Goal: Information Seeking & Learning: Find specific fact

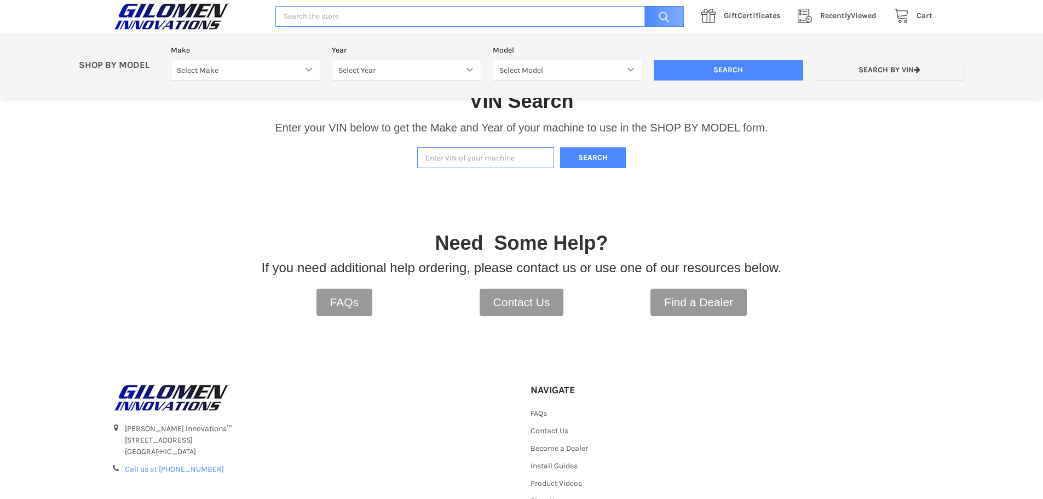
click at [461, 161] on input "Enter VIN of your machine" at bounding box center [485, 157] width 137 height 21
type input "3nsvfe99xhf795704"
drag, startPoint x: 586, startPoint y: 166, endPoint x: 591, endPoint y: 162, distance: 5.8
click at [588, 165] on button "Search" at bounding box center [593, 157] width 66 height 21
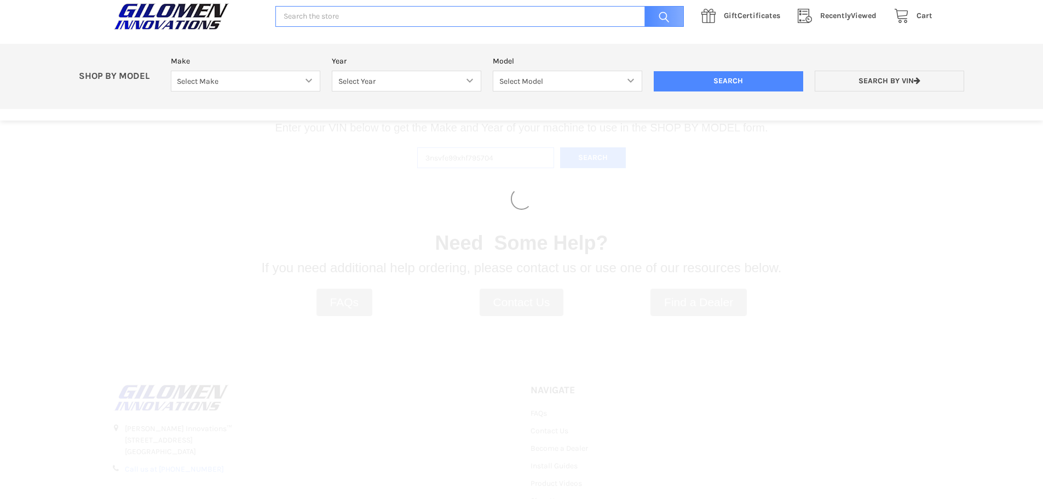
select select "340"
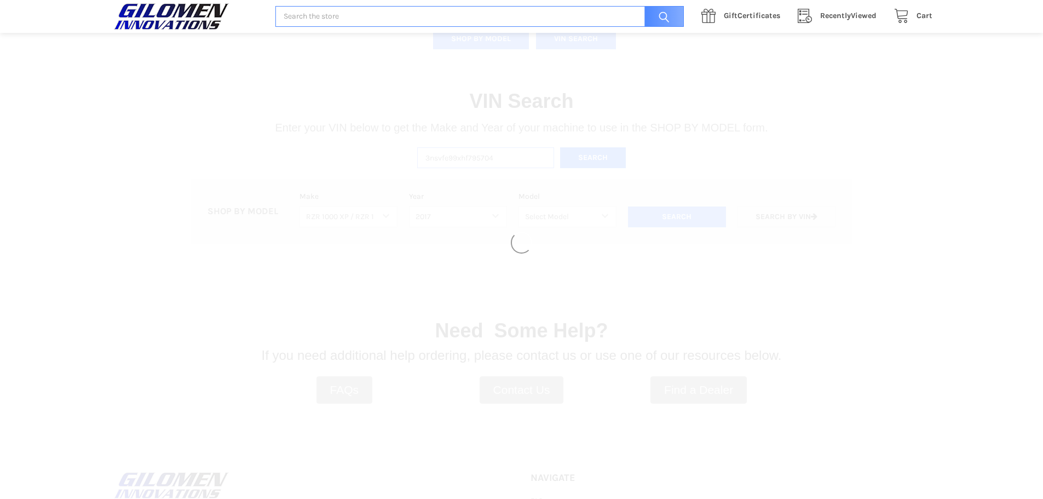
select select "344"
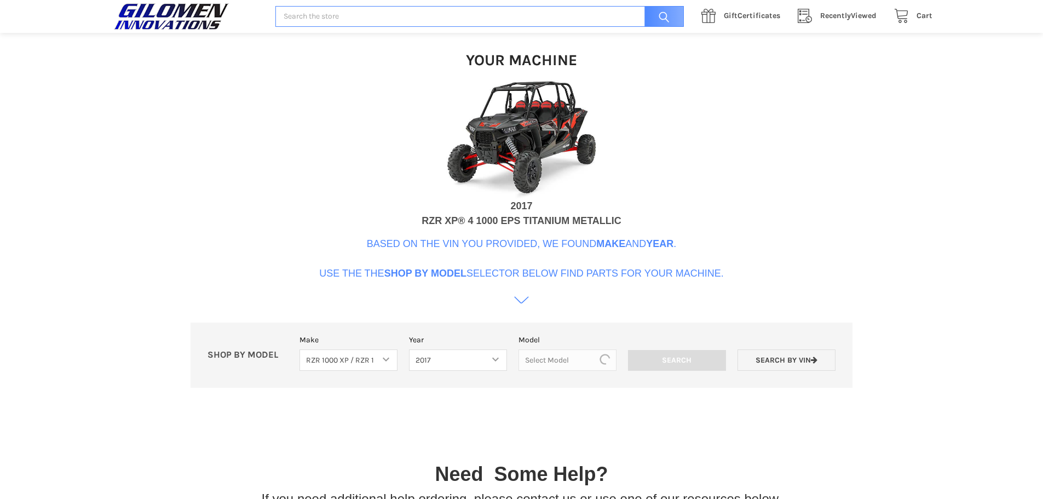
scroll to position [335, 0]
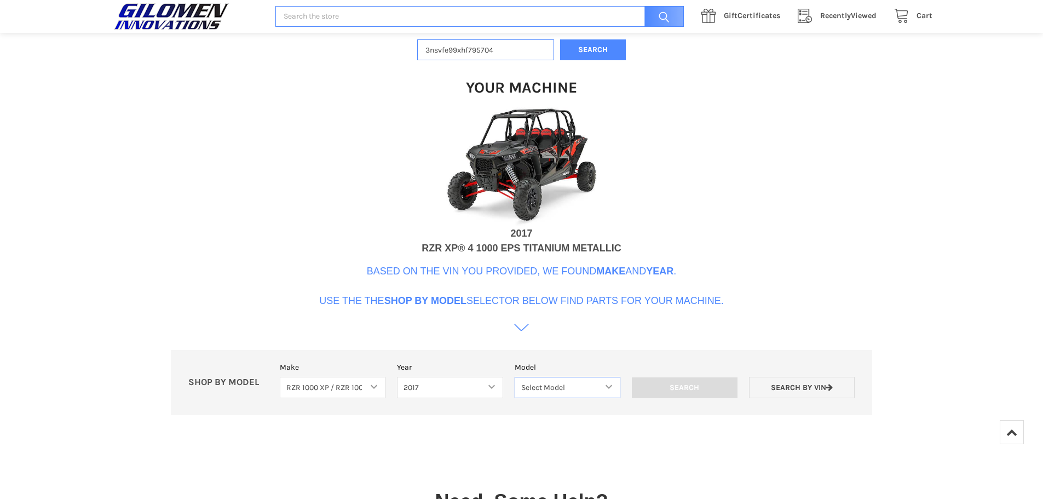
click at [614, 389] on select "Select Model RZR 1000 60 Inch RZR XP 1000 RZR XP 1000 Highlifter RZR XP 4 1000 …" at bounding box center [568, 387] width 106 height 21
click at [603, 395] on select "Select Model RZR 1000 60 Inch RZR XP 1000 RZR XP 1000 Highlifter RZR XP 4 1000 …" at bounding box center [568, 387] width 106 height 21
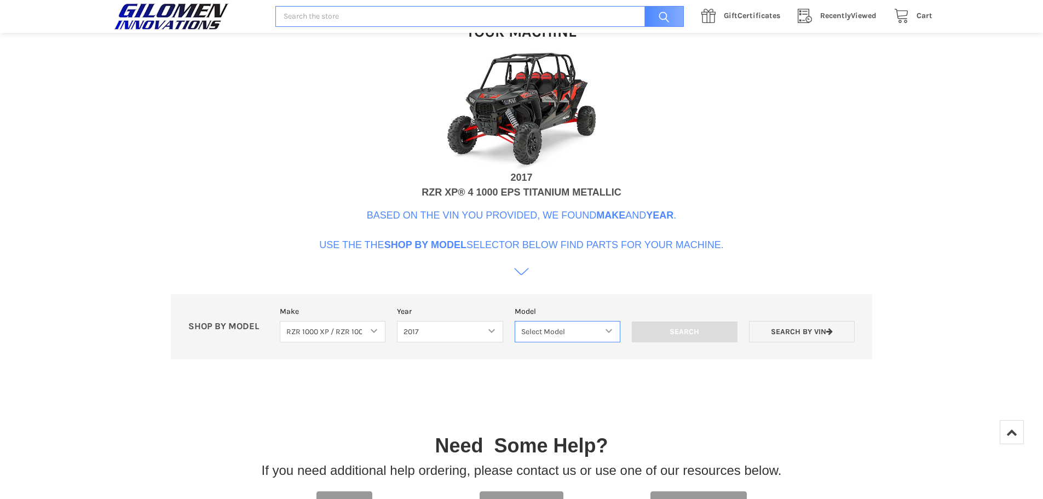
scroll to position [390, 0]
click at [523, 274] on icon at bounding box center [521, 273] width 15 height 15
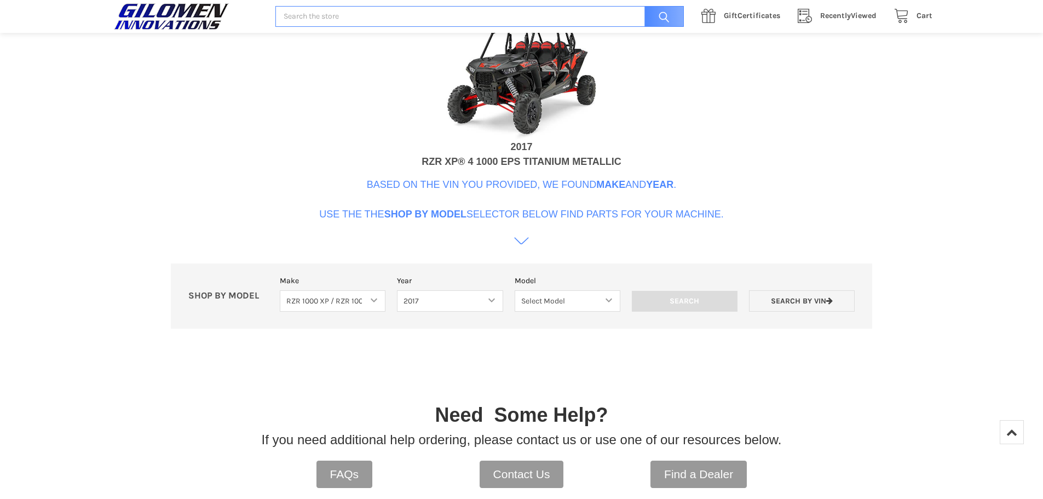
scroll to position [374, 0]
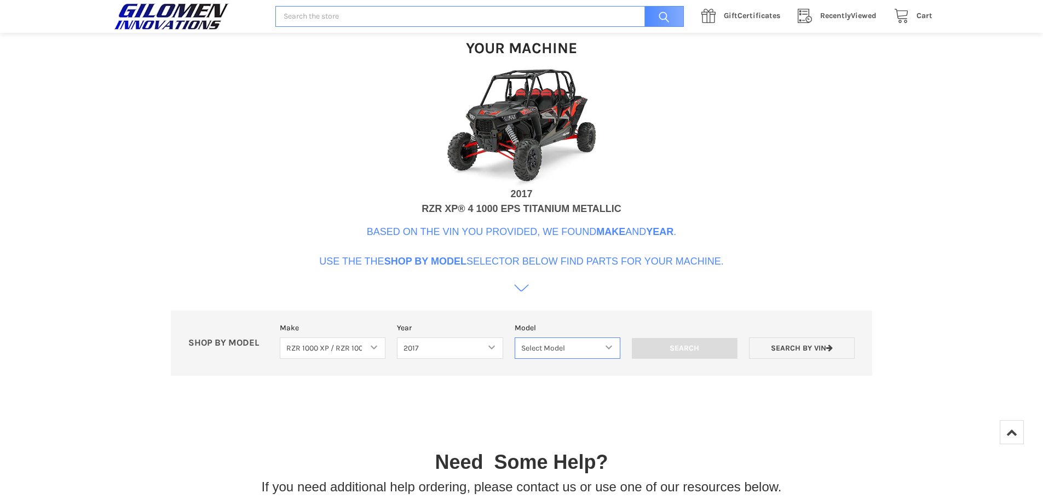
click at [604, 349] on select "Select Model RZR 1000 60 Inch RZR XP 1000 RZR XP 1000 Highlifter RZR XP 4 1000 …" at bounding box center [568, 347] width 106 height 21
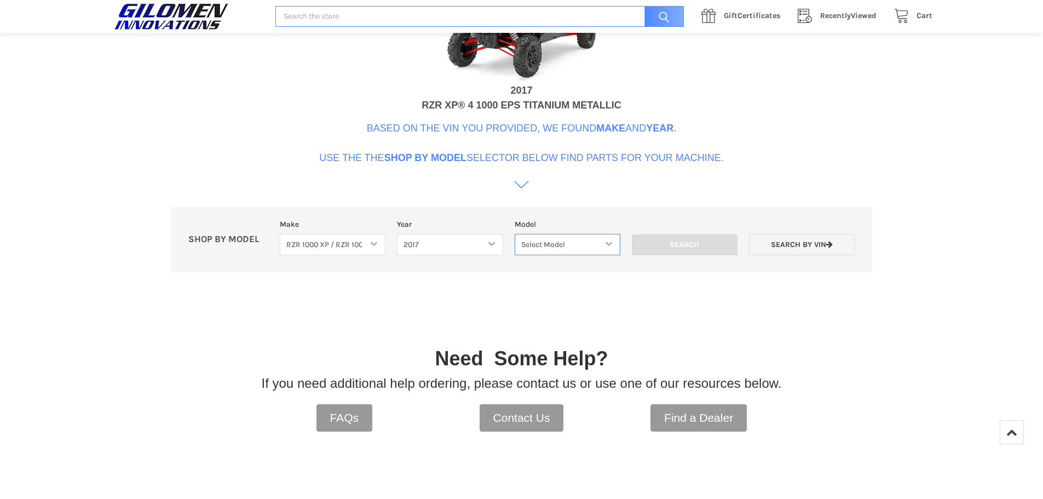
scroll to position [484, 0]
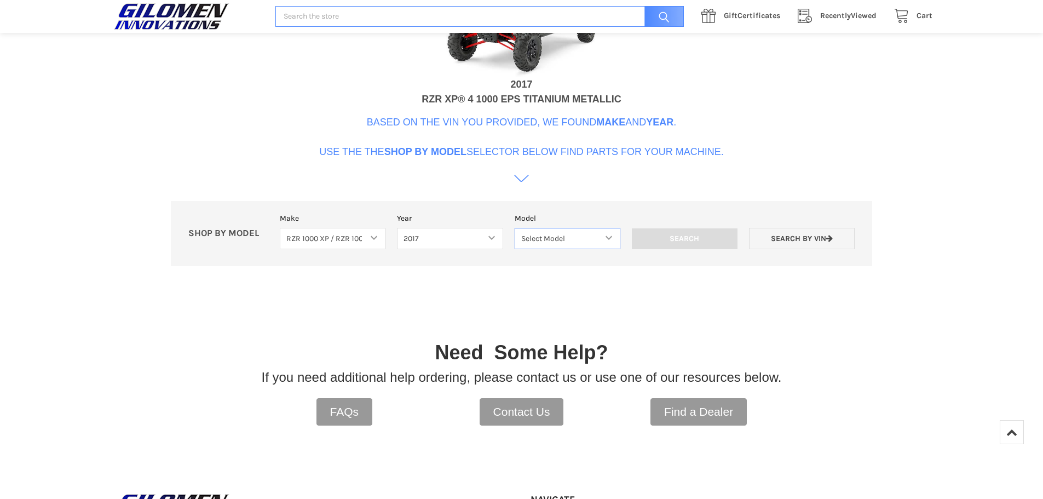
click at [605, 240] on select "Select Model RZR 1000 60 Inch RZR XP 1000 RZR XP 1000 Highlifter RZR XP 4 1000 …" at bounding box center [568, 238] width 106 height 21
click at [798, 233] on link "Search by VIN" at bounding box center [802, 238] width 106 height 21
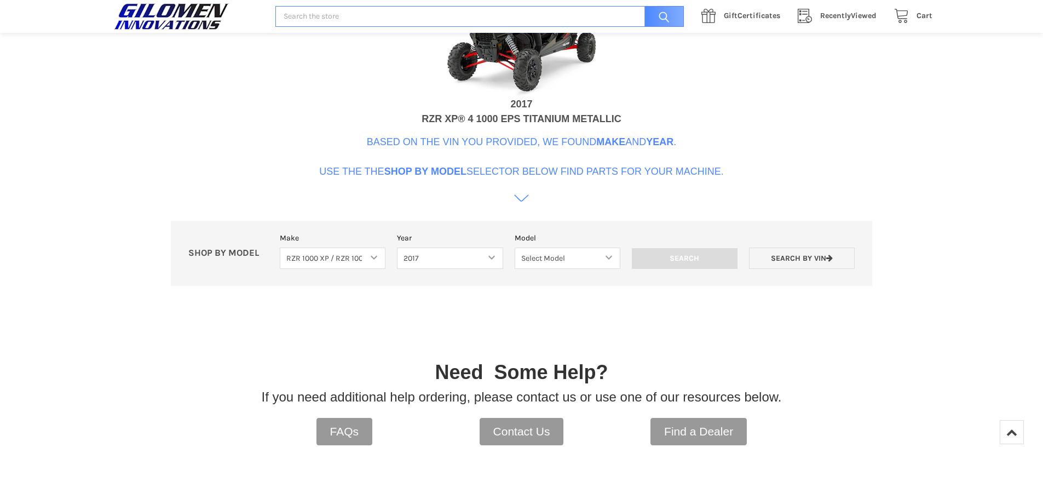
scroll to position [445, 0]
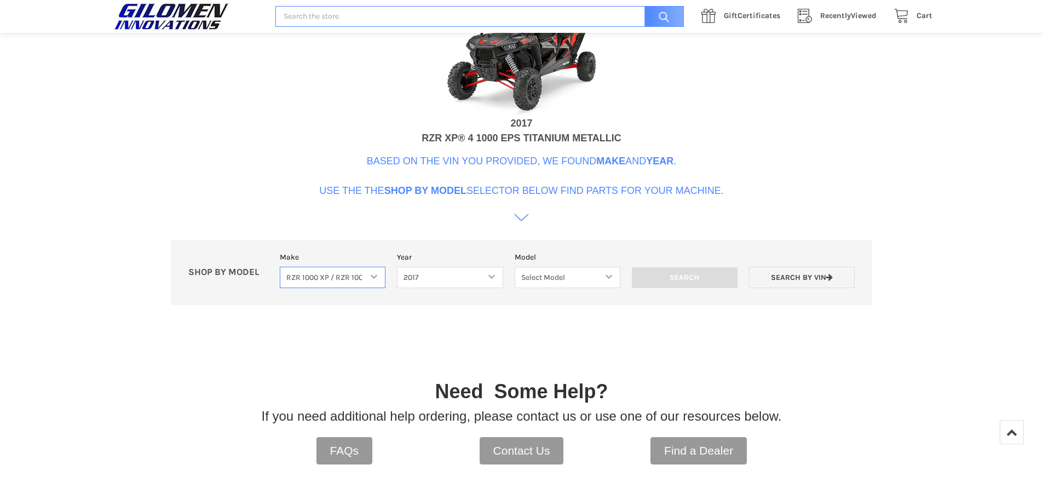
click at [379, 273] on select "Select Make Bobcat UTV Gravely UTV ACE 900 RANGER 570 Ranger 700 / 800 RANGER 9…" at bounding box center [333, 277] width 106 height 21
click at [592, 269] on select "Select Model RZR 1000 60 Inch RZR XP 1000 RZR XP 1000 Highlifter RZR XP 4 1000 …" at bounding box center [568, 277] width 106 height 21
select select "232"
click at [515, 267] on select "Select Model RZR 1000 60 Inch RZR XP 1000 RZR XP 1000 Highlifter RZR XP 4 1000 …" at bounding box center [568, 277] width 106 height 21
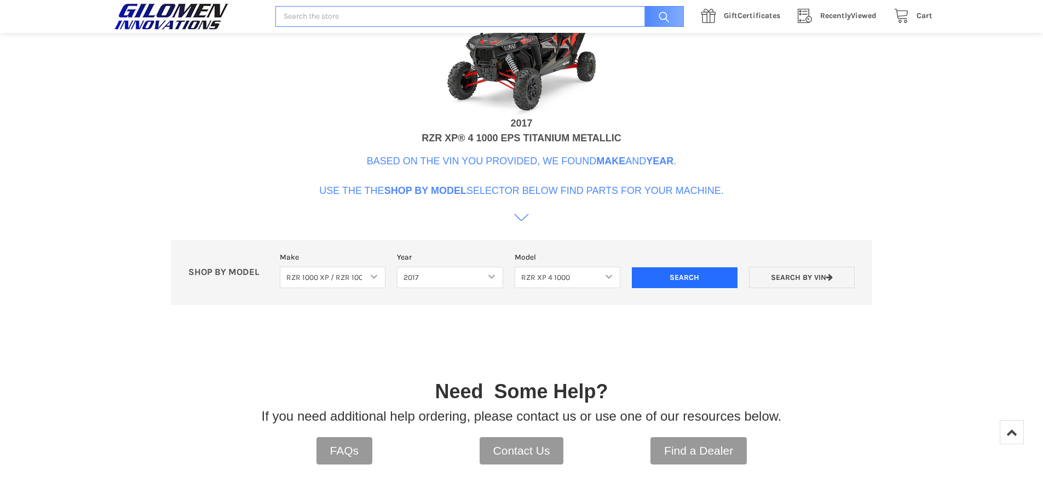
click at [702, 281] on input "Search" at bounding box center [685, 277] width 106 height 21
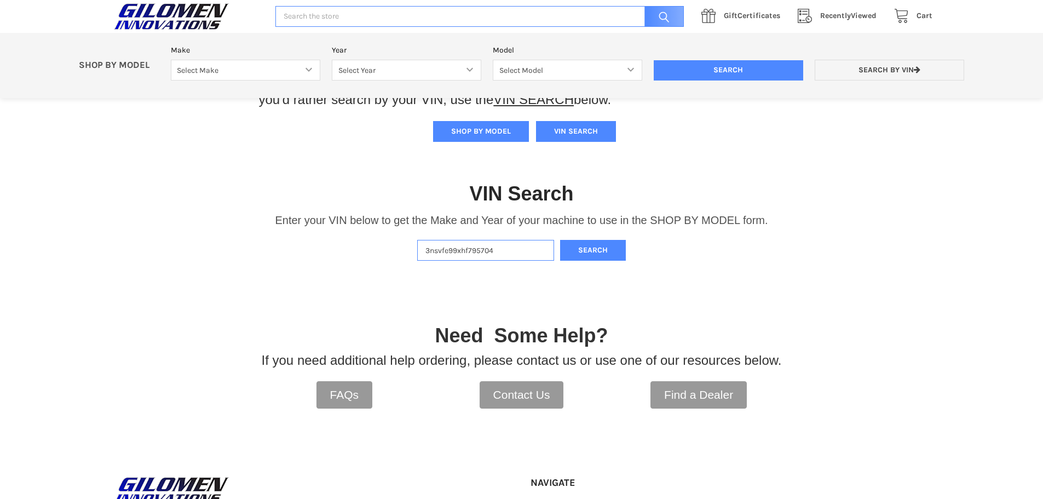
scroll to position [134, 0]
click at [589, 251] on button "Search" at bounding box center [593, 250] width 66 height 21
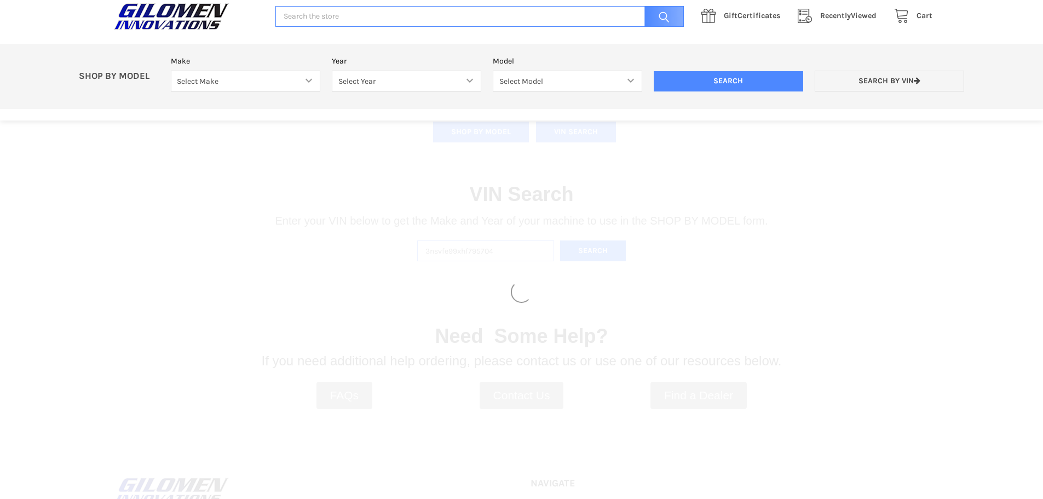
select select "340"
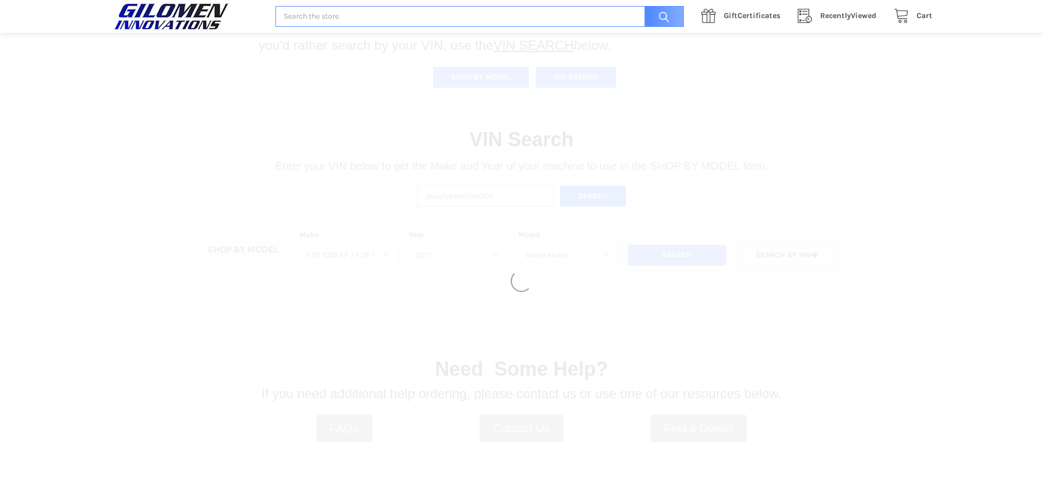
select select "344"
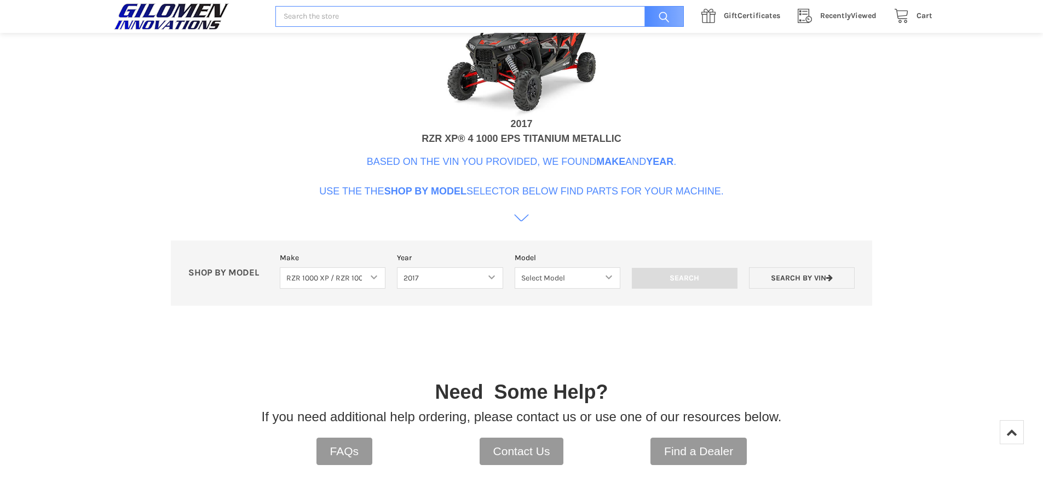
scroll to position [390, 0]
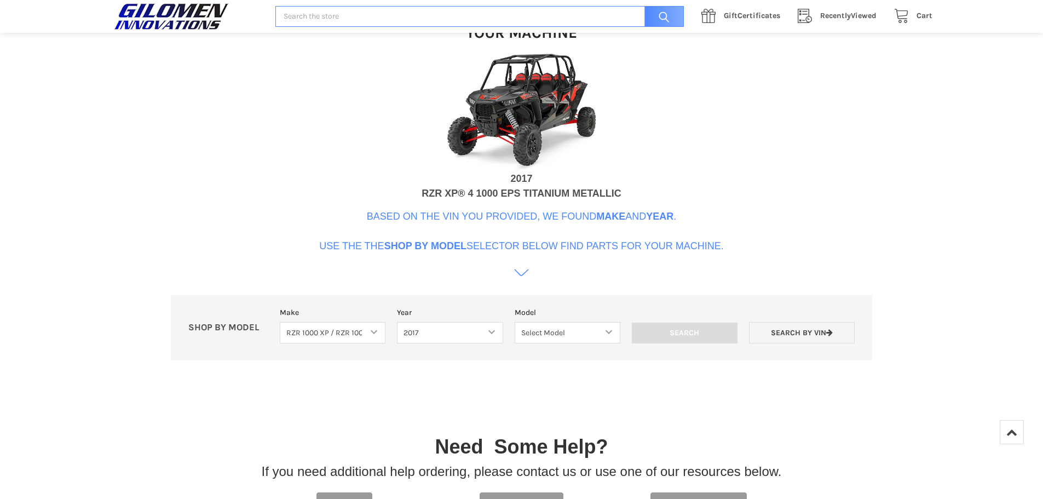
click at [523, 275] on icon at bounding box center [521, 272] width 15 height 15
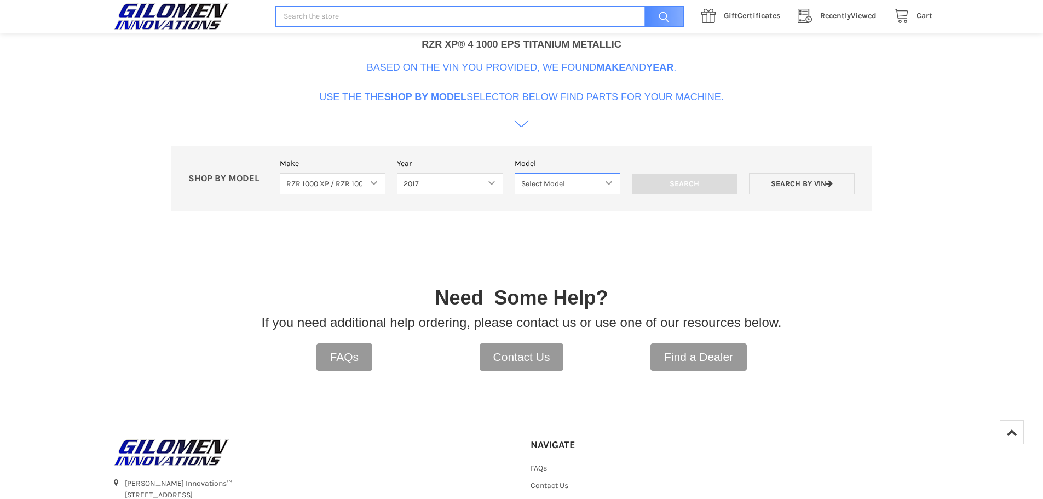
click at [584, 186] on select "Select Model RZR 1000 60 Inch RZR XP 1000 RZR XP 1000 Highlifter RZR XP 4 1000 …" at bounding box center [568, 183] width 106 height 21
select select "232"
click at [515, 173] on select "Select Model RZR 1000 60 Inch RZR XP 1000 RZR XP 1000 Highlifter RZR XP 4 1000 …" at bounding box center [568, 183] width 106 height 21
click at [778, 183] on link "Search by VIN" at bounding box center [802, 183] width 106 height 21
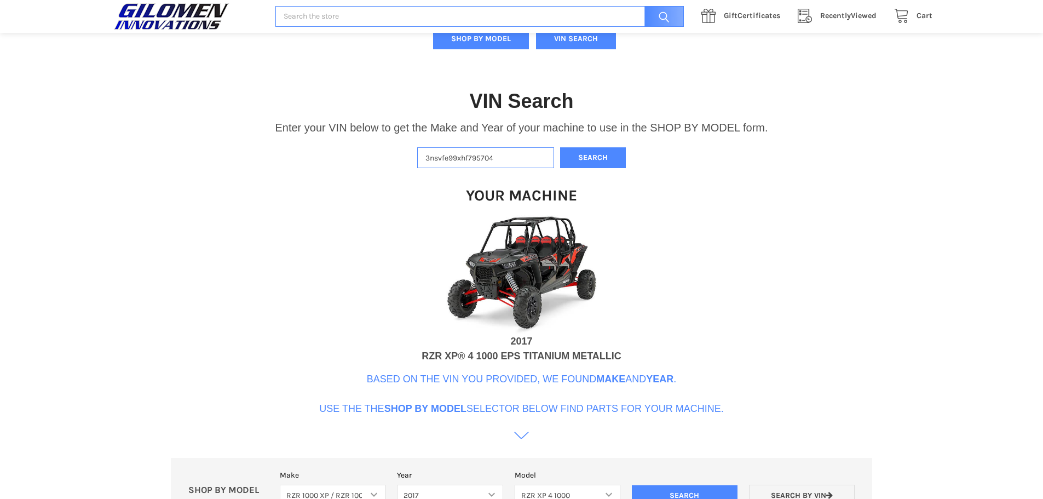
click at [561, 257] on img at bounding box center [521, 272] width 219 height 123
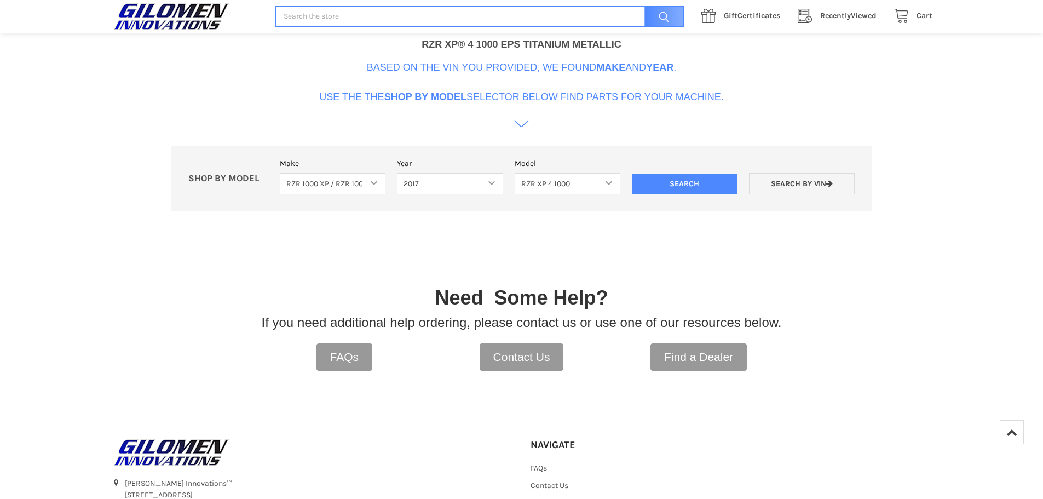
click at [522, 99] on p "Based on the VIN you provided, we found Make and Year . Use the the Shop By Mod…" at bounding box center [521, 82] width 405 height 44
click at [522, 62] on p "Based on the VIN you provided, we found Make and Year . Use the the Shop By Mod…" at bounding box center [521, 82] width 405 height 44
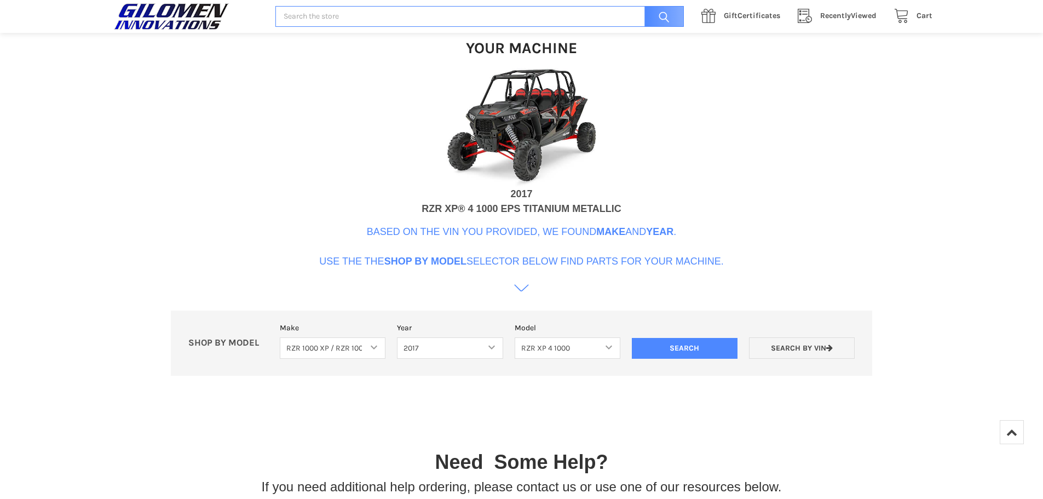
click at [522, 115] on img at bounding box center [521, 125] width 219 height 123
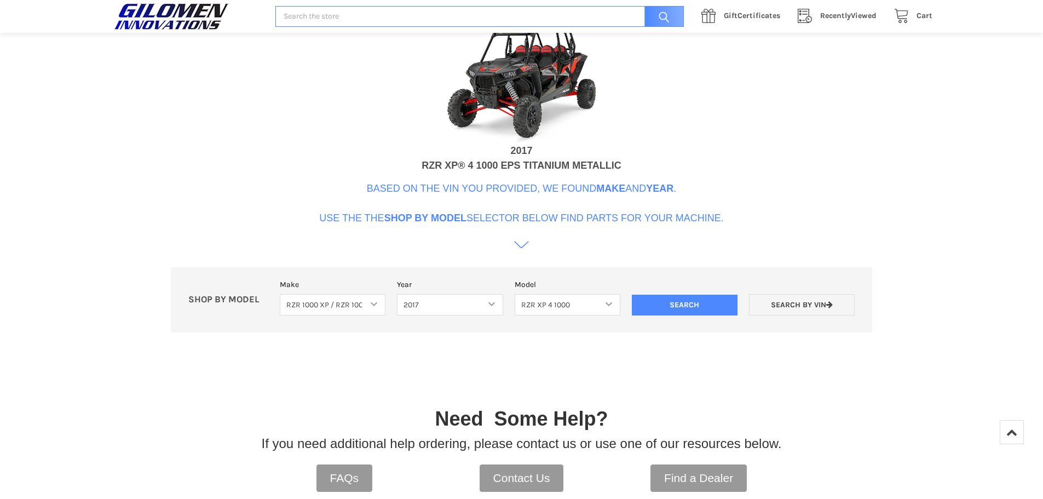
scroll to position [429, 0]
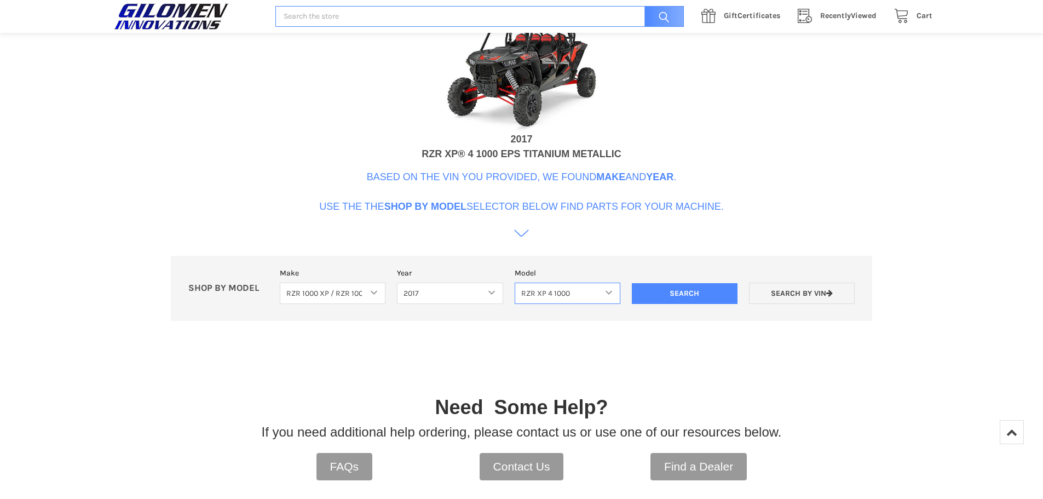
click at [591, 293] on select "Select Model RZR 1000 60 Inch RZR XP 1000 RZR XP 1000 Highlifter RZR XP 4 1000 …" at bounding box center [568, 292] width 106 height 21
drag, startPoint x: 415, startPoint y: 152, endPoint x: 515, endPoint y: 157, distance: 99.8
click at [515, 157] on div "Your Machine 2017 RZR XP® 4 1000 EPS TITANIUM METALLIC Based on the VIN you pro…" at bounding box center [521, 105] width 405 height 279
copy div "RZR XP® 4 1000 EPS"
